Goal: Information Seeking & Learning: Learn about a topic

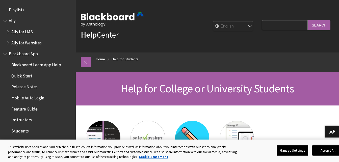
click at [330, 149] on button "Accept All" at bounding box center [328, 150] width 32 height 11
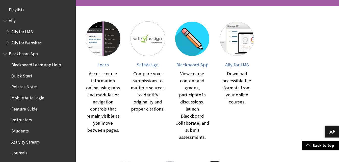
scroll to position [109, 0]
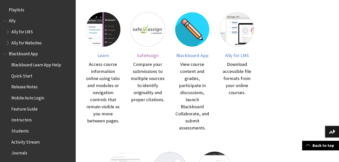
click at [136, 63] on div "Compare your submissions to multiple sources to identify originality and proper…" at bounding box center [148, 82] width 35 height 42
click at [223, 50] on div at bounding box center [237, 32] width 35 height 41
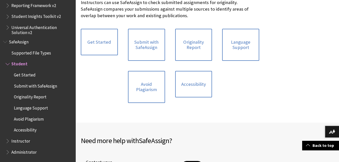
scroll to position [124, 0]
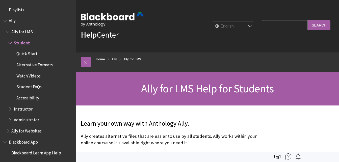
scroll to position [31, 0]
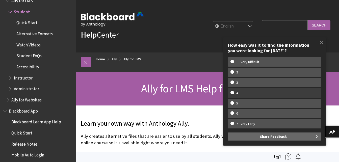
click at [264, 90] on label "4" at bounding box center [274, 92] width 93 height 9
click at [234, 91] on input "4" at bounding box center [231, 92] width 3 height 3
radio input "true"
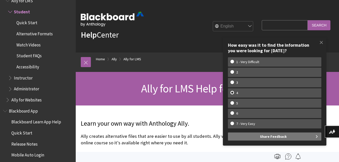
click at [259, 136] on button "Share Feedback" at bounding box center [274, 137] width 93 height 8
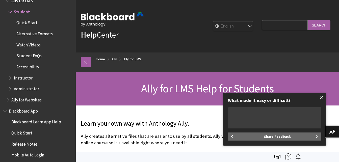
click at [322, 96] on span at bounding box center [321, 97] width 11 height 11
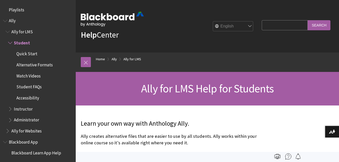
scroll to position [31, 0]
